Goal: Transaction & Acquisition: Purchase product/service

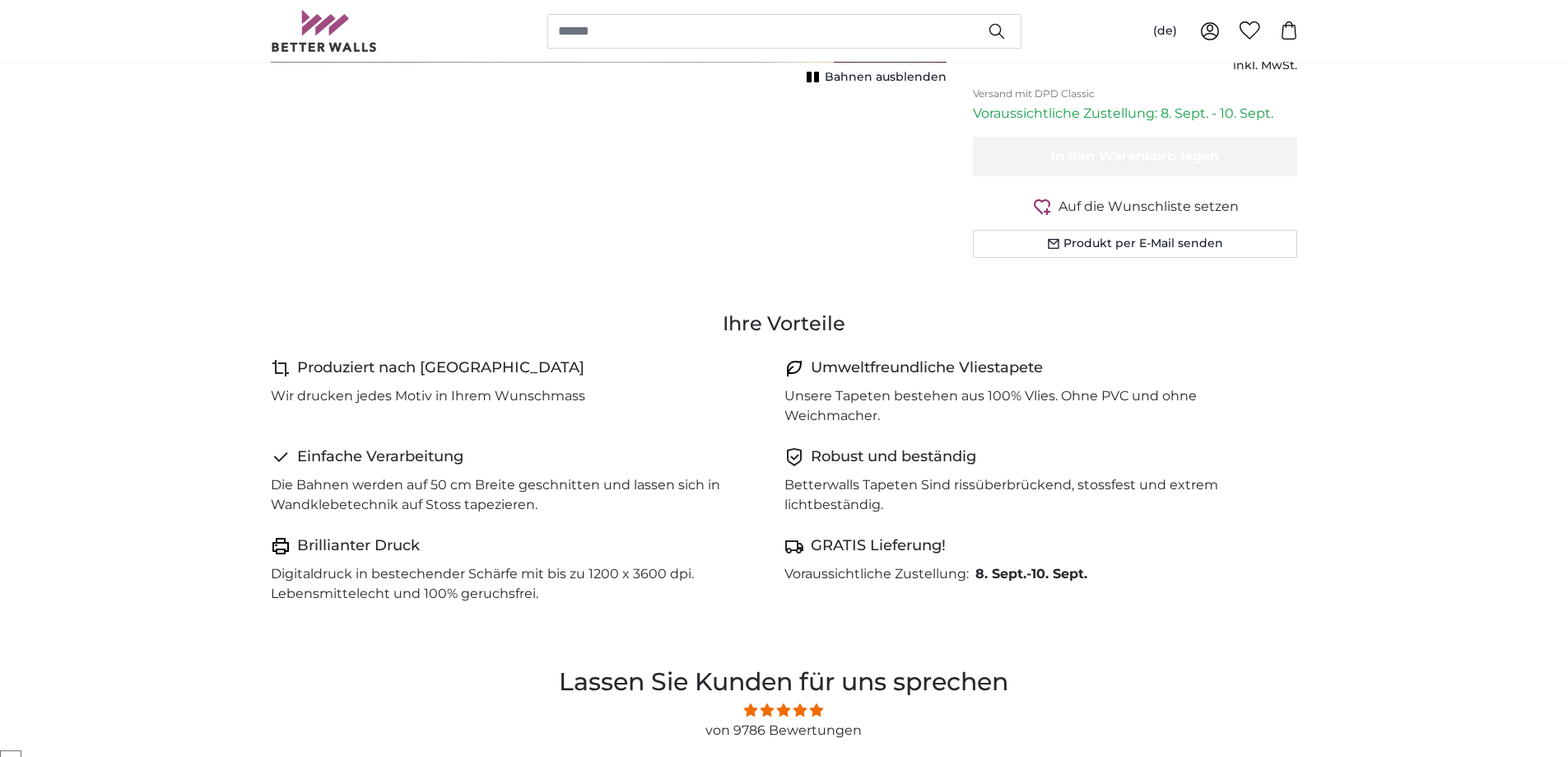
scroll to position [329, 0]
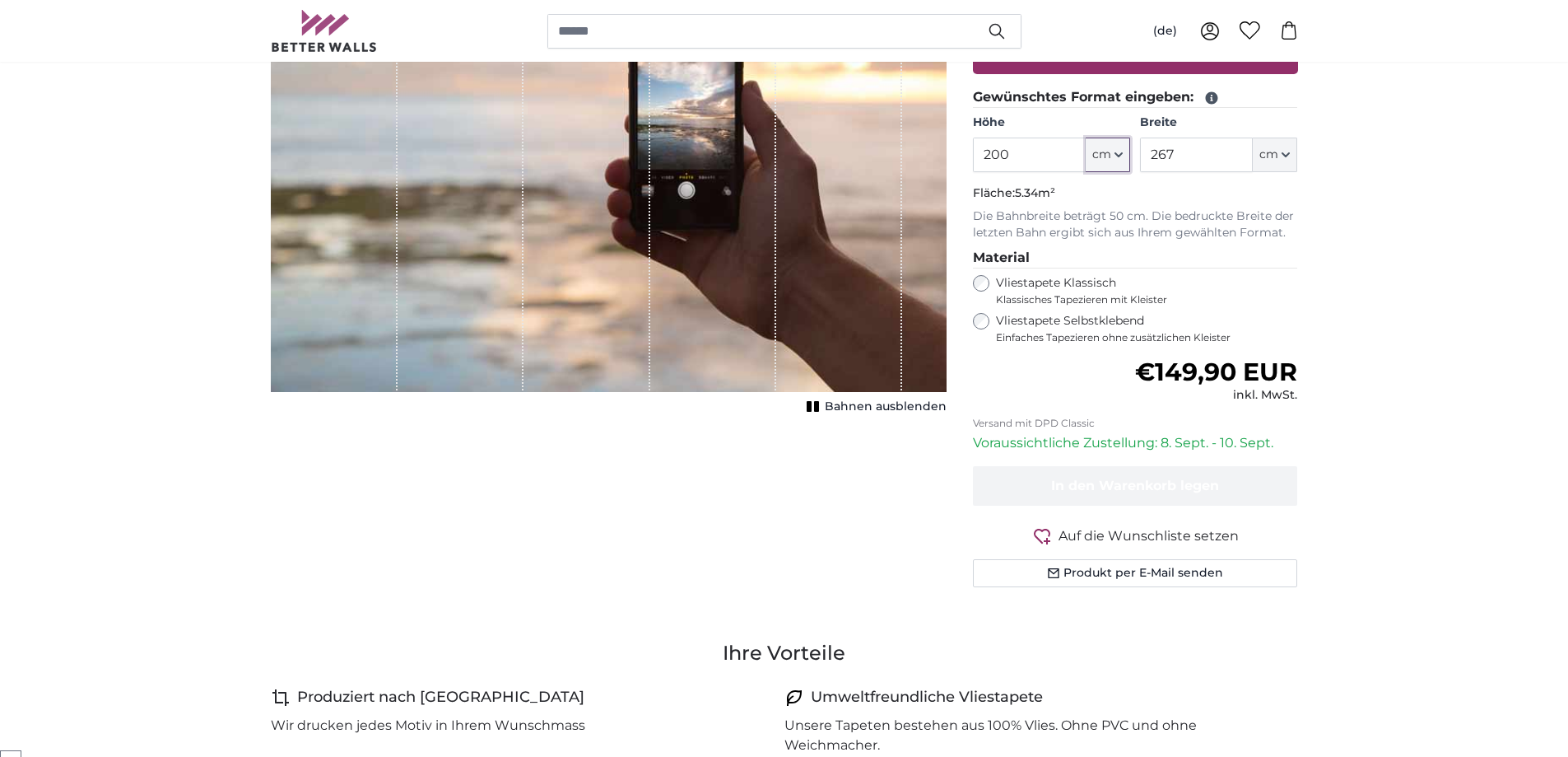
click at [1119, 159] on icon "button" at bounding box center [1118, 154] width 8 height 8
click at [1061, 172] on input "200" at bounding box center [1029, 154] width 113 height 35
drag, startPoint x: 1053, startPoint y: 285, endPoint x: 853, endPoint y: 287, distance: 200.0
click at [853, 287] on product-detail "Abbrechen Bild zuschneiden Bahnen ausblenden Eigenes Foto als Tapete Nr. WQ553 …" at bounding box center [784, 242] width 1053 height 769
type input "110"
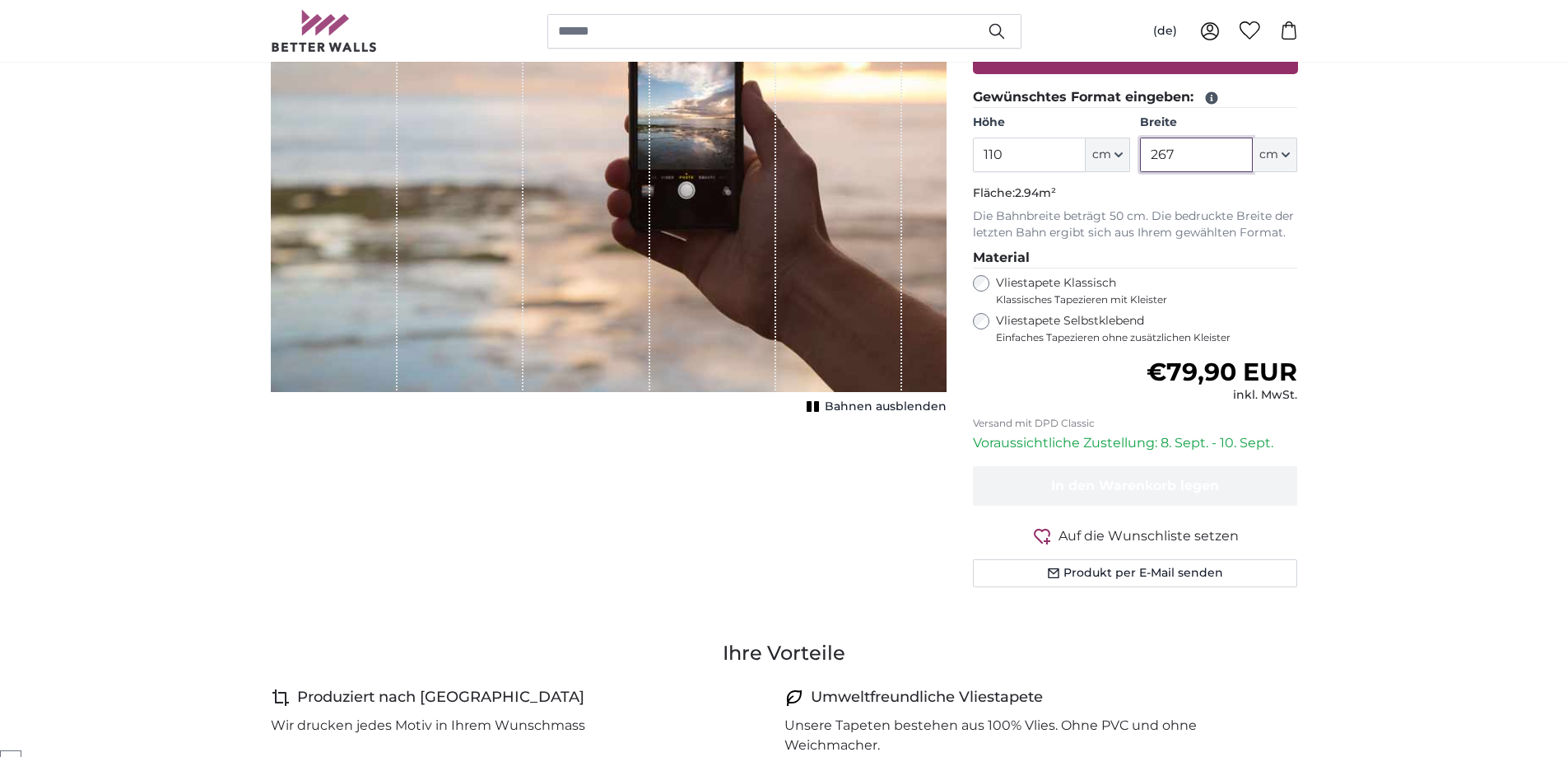
drag, startPoint x: 1194, startPoint y: 285, endPoint x: 1078, endPoint y: 295, distance: 116.4
click at [1083, 172] on div "Höhe 110 ft cm Centimeter (cm) Inches (inch) Feet (ft. in.) Breite 267 ft cm Ce…" at bounding box center [1135, 144] width 325 height 57
type input "80"
click at [983, 307] on div "Vliestapete Klassisch Klassisches Tapezieren mit Kleister" at bounding box center [1135, 291] width 325 height 31
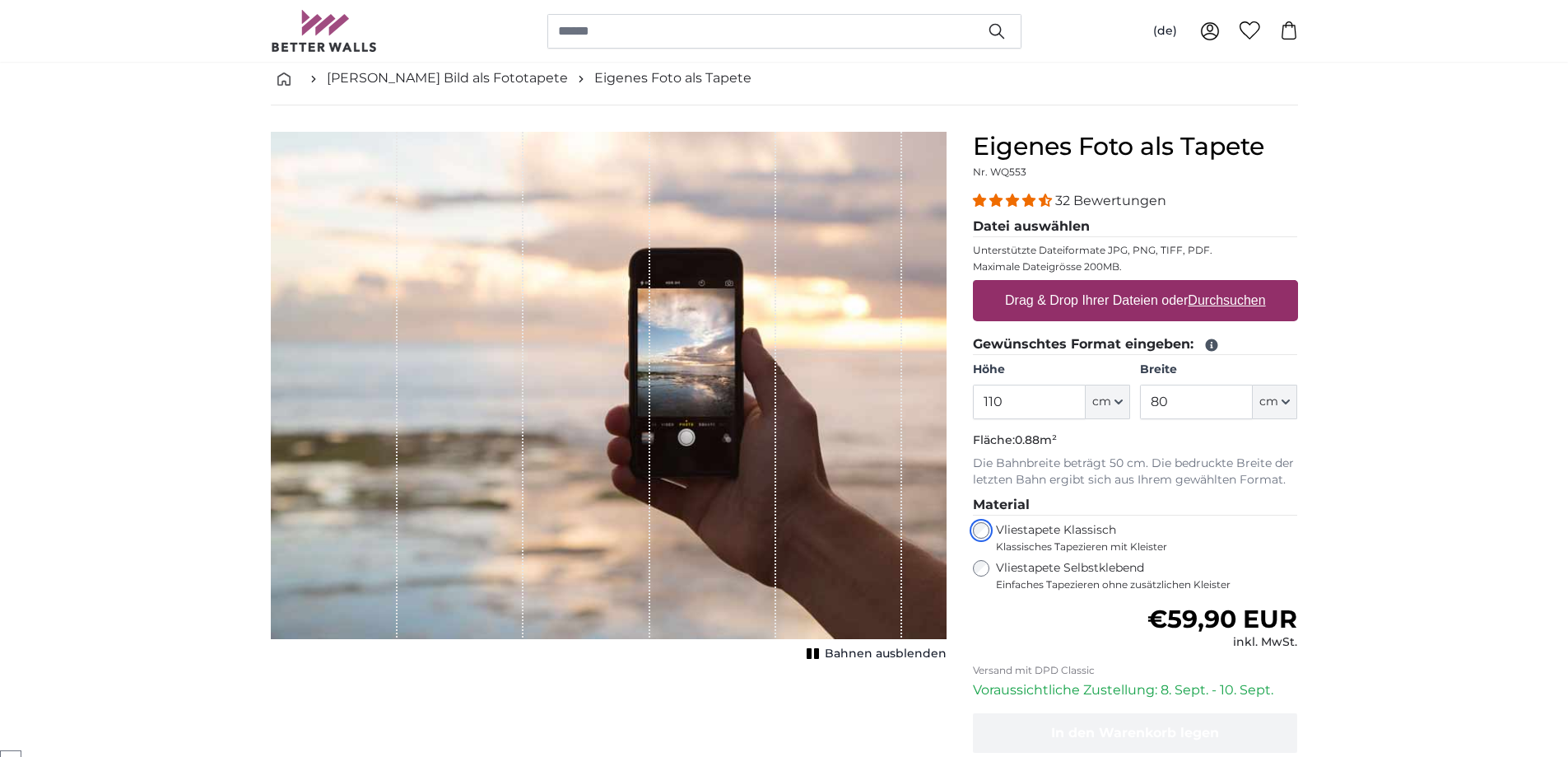
scroll to position [329, 0]
